Goal: Information Seeking & Learning: Learn about a topic

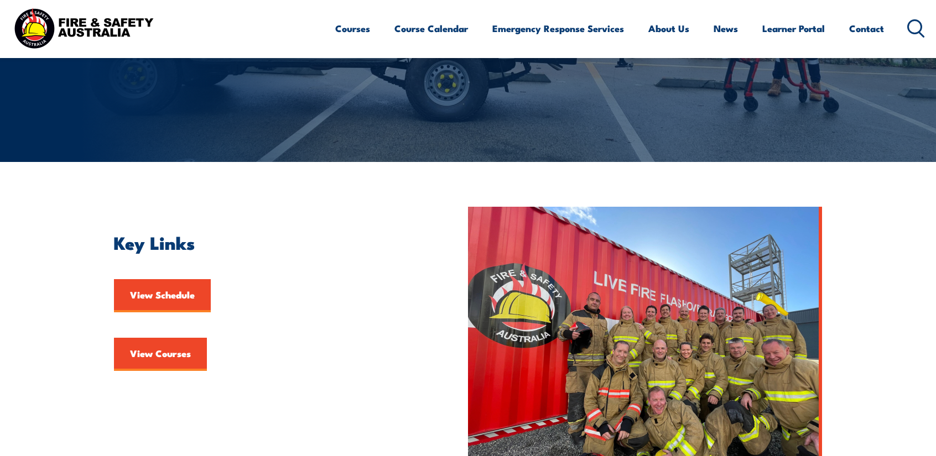
scroll to position [221, 0]
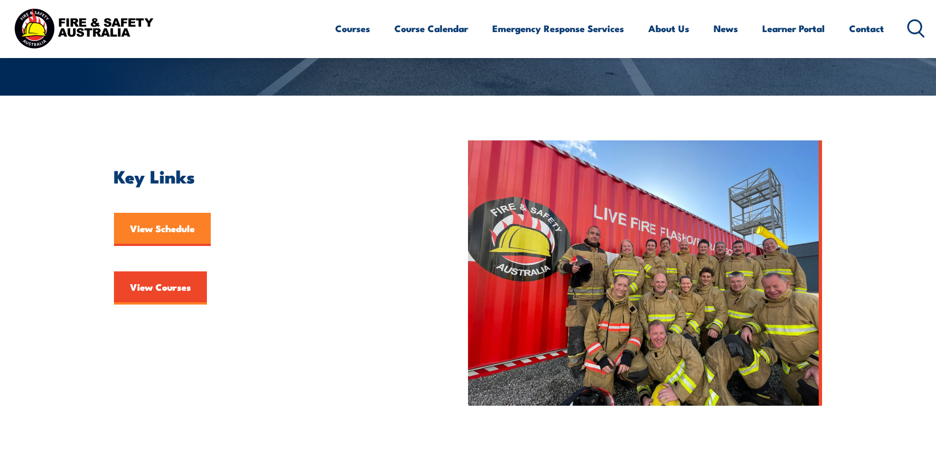
click at [145, 232] on link "View Schedule" at bounding box center [162, 229] width 97 height 33
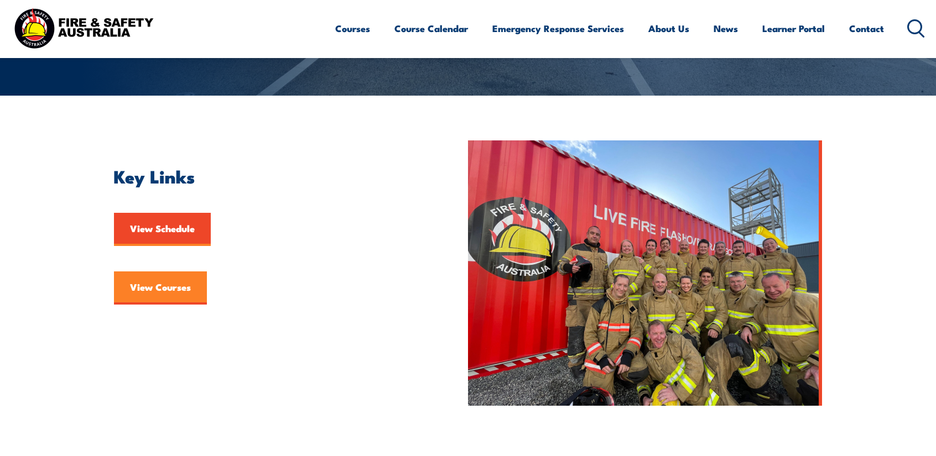
click at [153, 289] on link "View Courses" at bounding box center [160, 288] width 93 height 33
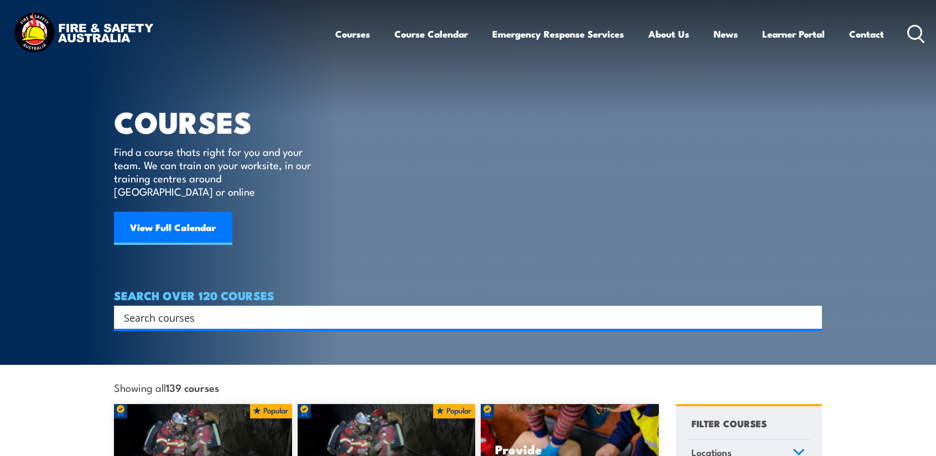
click at [201, 309] on input "Search input" at bounding box center [461, 317] width 674 height 17
click at [226, 309] on input "Search input" at bounding box center [461, 317] width 674 height 17
paste input "FSA P1"
type input "FSA P1"
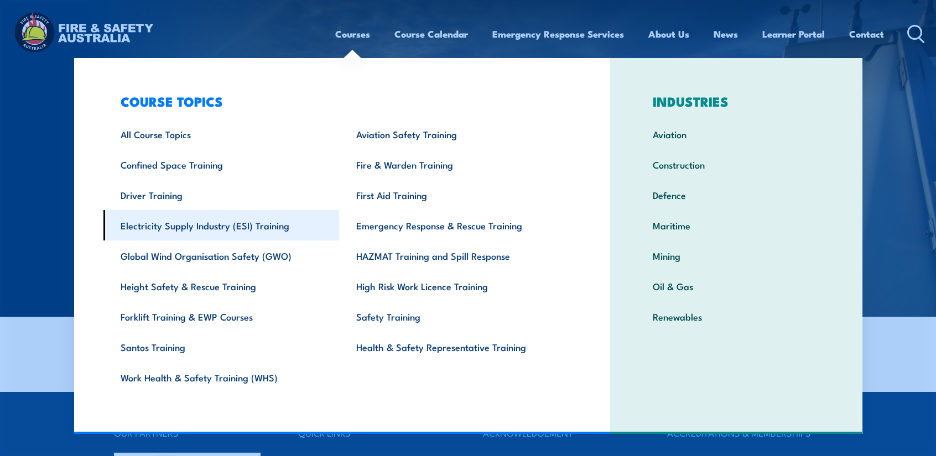
click at [205, 230] on link "Electricity Supply Industry (ESI) Training" at bounding box center [221, 225] width 236 height 30
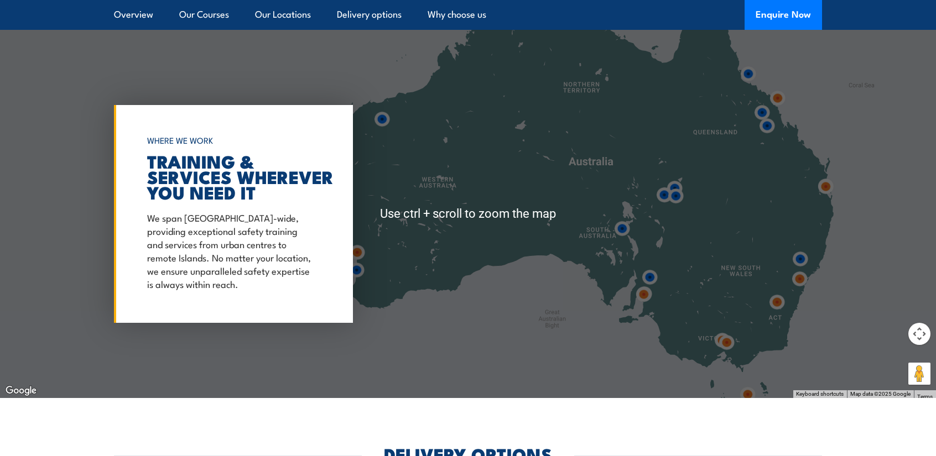
scroll to position [2157, 0]
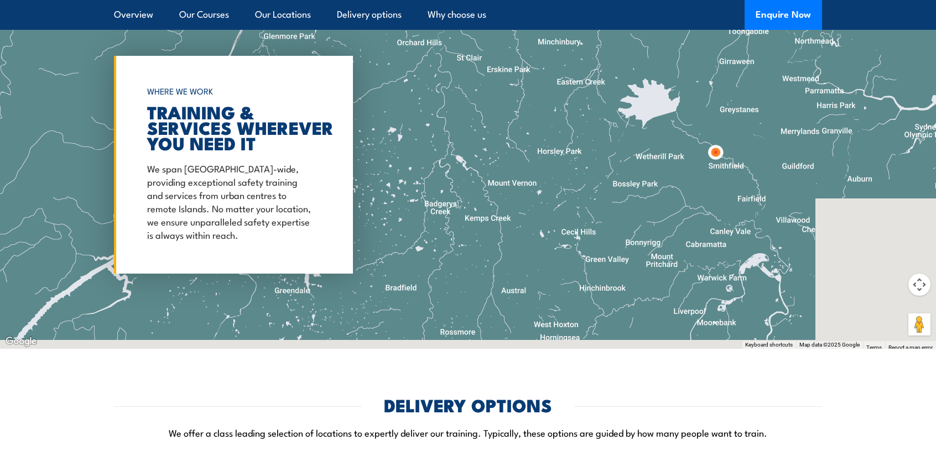
drag, startPoint x: 793, startPoint y: 222, endPoint x: 712, endPoint y: 59, distance: 182.0
click at [712, 59] on div at bounding box center [468, 165] width 936 height 368
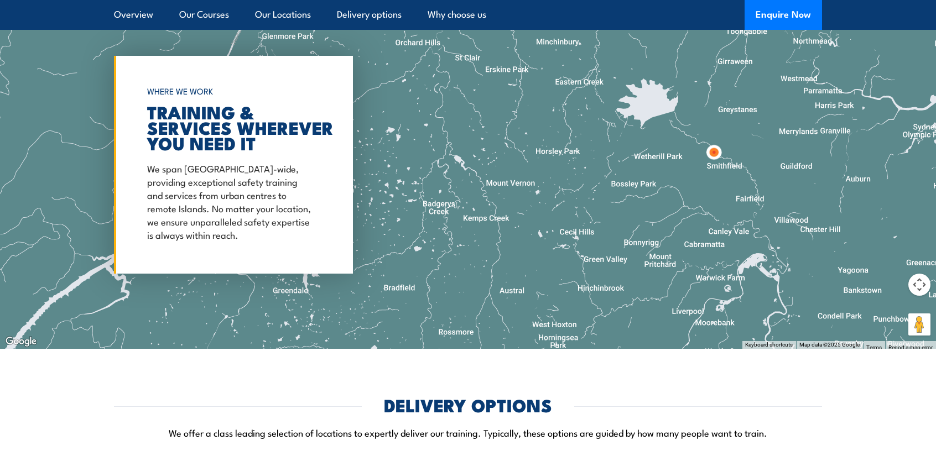
click at [713, 142] on img at bounding box center [713, 152] width 20 height 20
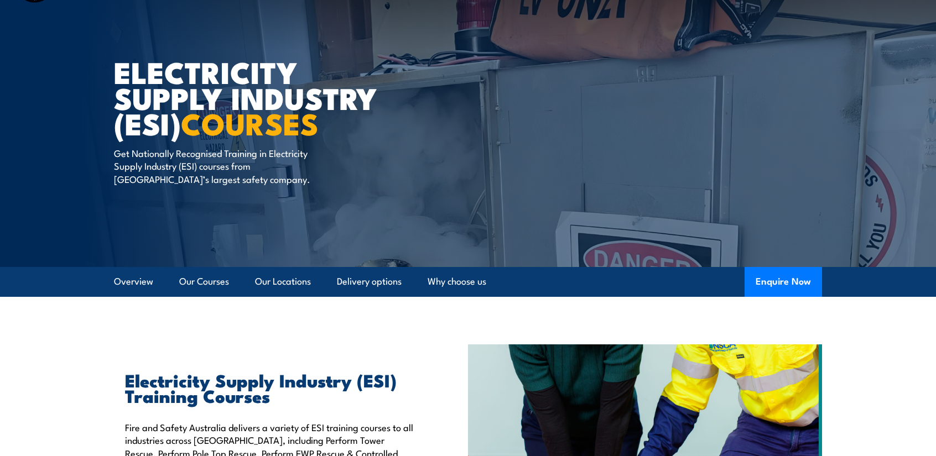
scroll to position [0, 0]
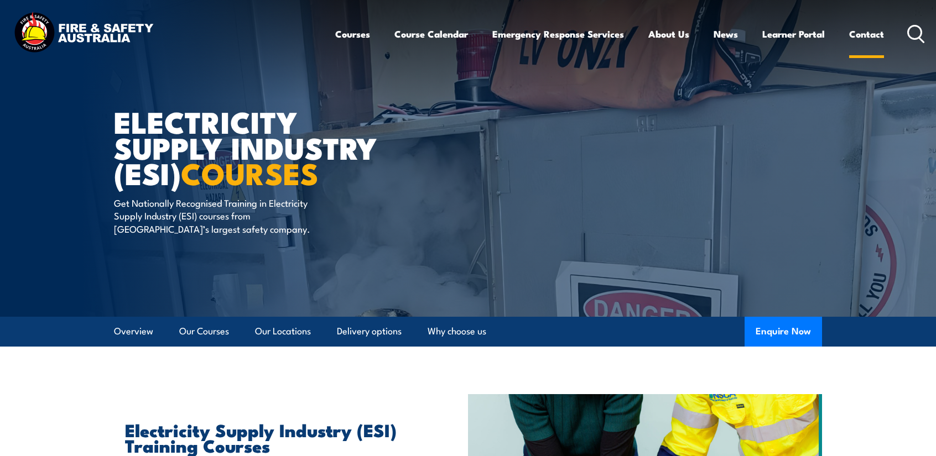
click at [875, 38] on link "Contact" at bounding box center [866, 33] width 35 height 29
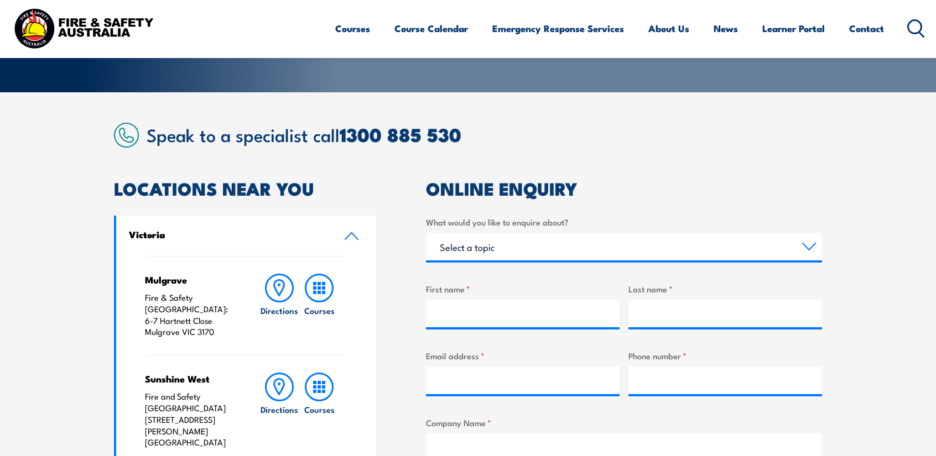
scroll to position [387, 0]
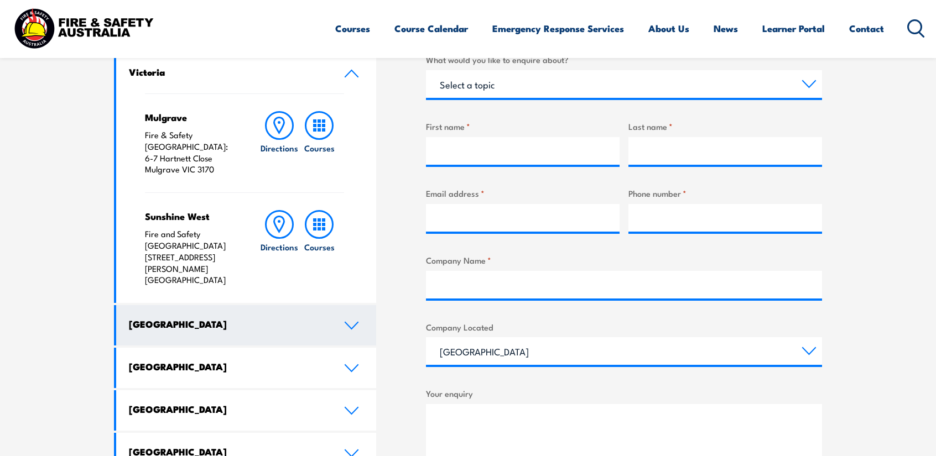
click at [352, 321] on icon at bounding box center [351, 325] width 15 height 9
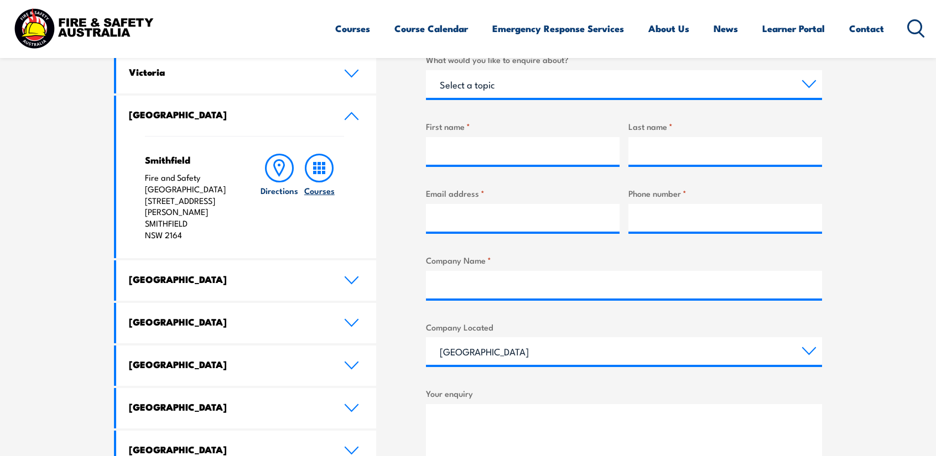
click at [313, 165] on icon at bounding box center [319, 168] width 29 height 29
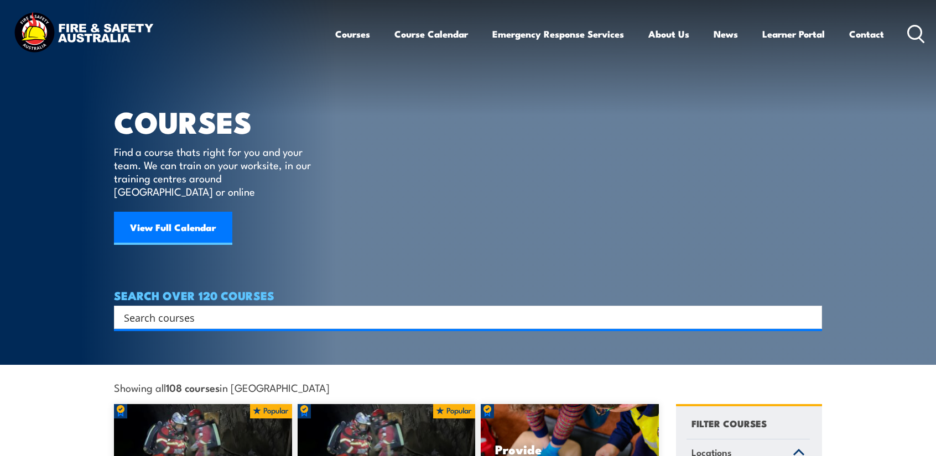
drag, startPoint x: 852, startPoint y: 368, endPoint x: 893, endPoint y: 120, distance: 251.2
